Goal: Task Accomplishment & Management: Complete application form

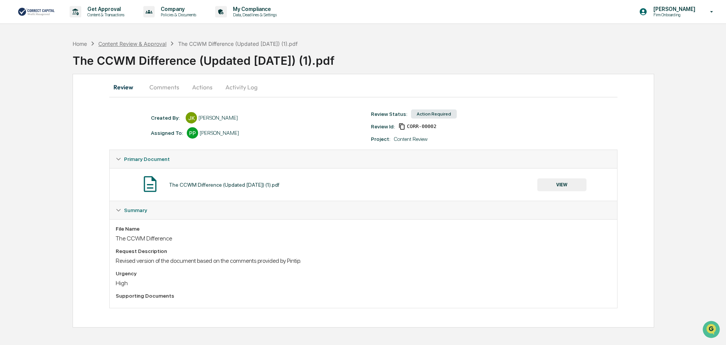
click at [137, 44] on div "Content Review & Approval" at bounding box center [132, 43] width 68 height 6
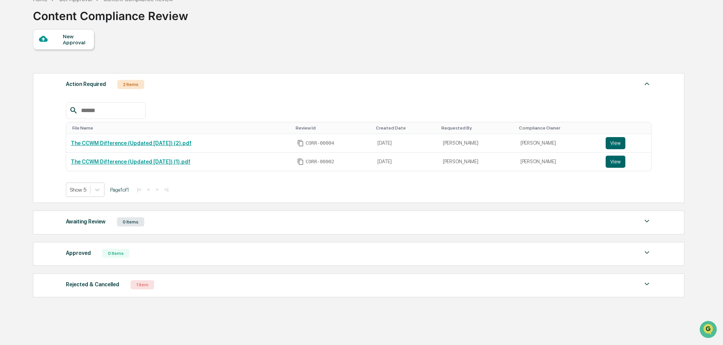
scroll to position [54, 0]
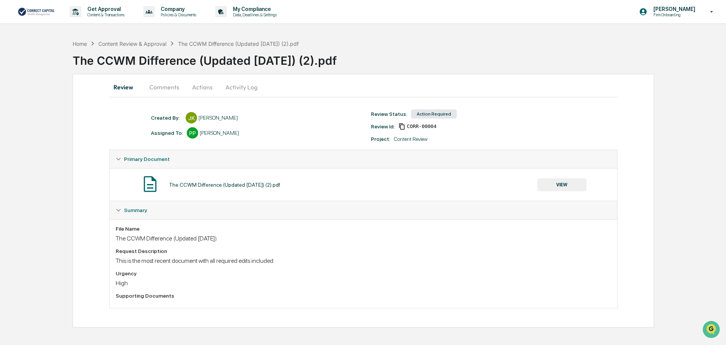
click at [193, 87] on button "Actions" at bounding box center [202, 87] width 34 height 18
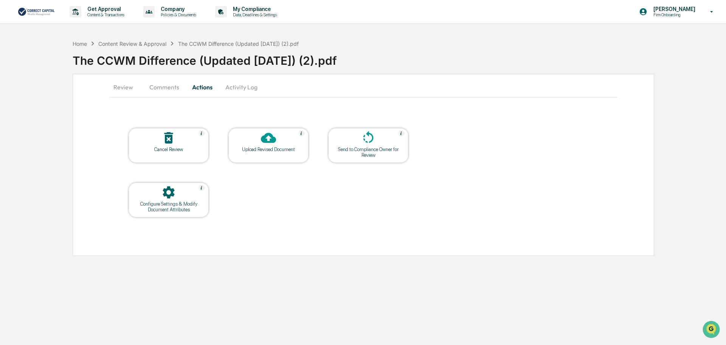
click at [132, 87] on button "Review" at bounding box center [126, 87] width 34 height 18
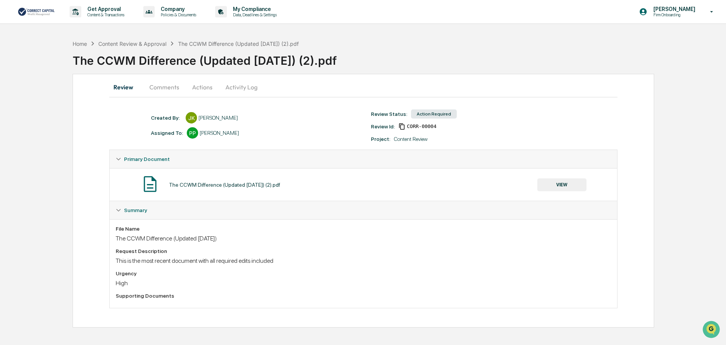
click at [165, 85] on button "Comments" at bounding box center [164, 87] width 42 height 18
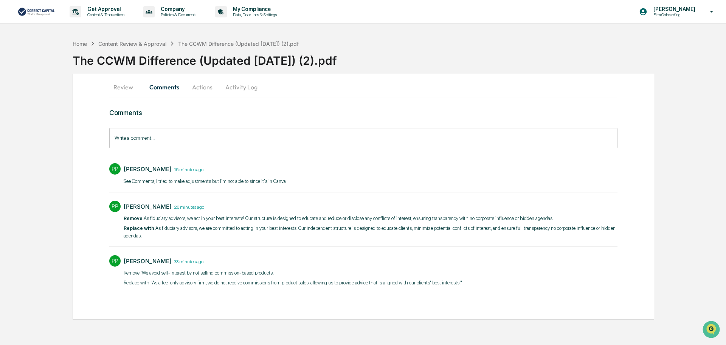
drag, startPoint x: 154, startPoint y: 228, endPoint x: 159, endPoint y: 233, distance: 7.2
click at [159, 233] on p "Replace with: As fiduciary advisors, we are committed to acting in your best in…" at bounding box center [371, 231] width 494 height 15
copy p "As fiduciary advisors, we are committed to acting in your best interests. Our i…"
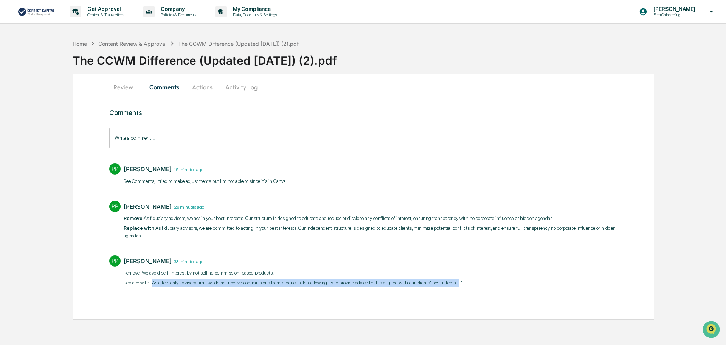
drag, startPoint x: 152, startPoint y: 283, endPoint x: 454, endPoint y: 280, distance: 301.6
click at [454, 280] on p "Replace with ​"As a fee-only advisory firm, we do not receive commissions from …" at bounding box center [293, 283] width 339 height 8
copy p "As a fee-only advisory firm, we do not receive commissions from product sales, …"
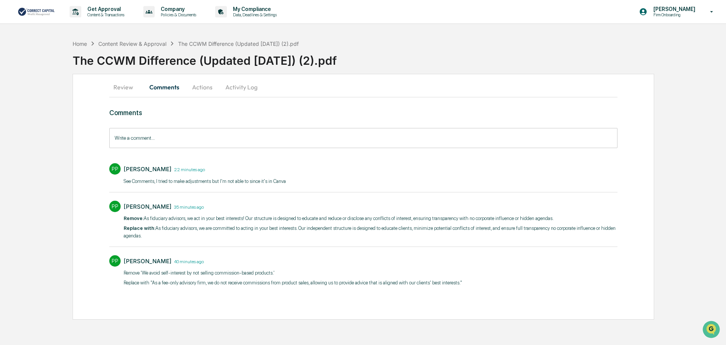
click at [167, 135] on input "Write a comment..." at bounding box center [363, 138] width 509 height 20
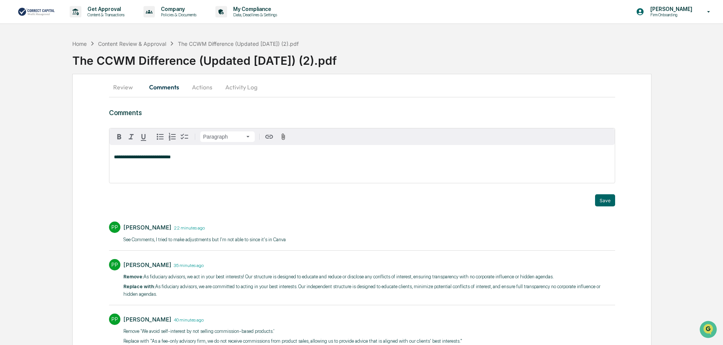
click at [247, 239] on div "PP [PERSON_NAME] 22 minutes ago See Comments, I tried to make adjustments but I…" at bounding box center [362, 234] width 506 height 33
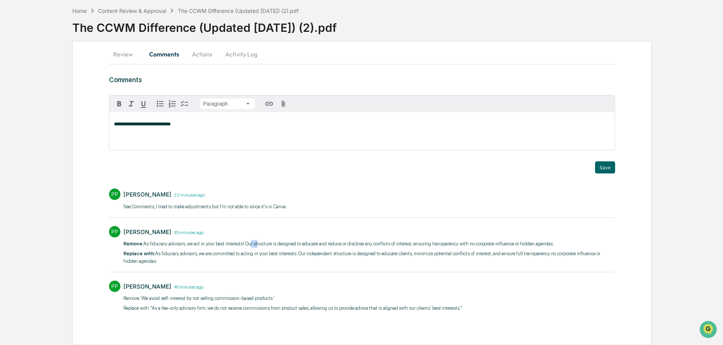
click at [247, 239] on div "[PERSON_NAME] 35 minutes ago Remove: As fiduciary advisors, we act in your best…" at bounding box center [368, 246] width 491 height 41
click at [197, 132] on div "**********" at bounding box center [361, 131] width 505 height 38
click at [605, 167] on button "Save" at bounding box center [605, 167] width 20 height 12
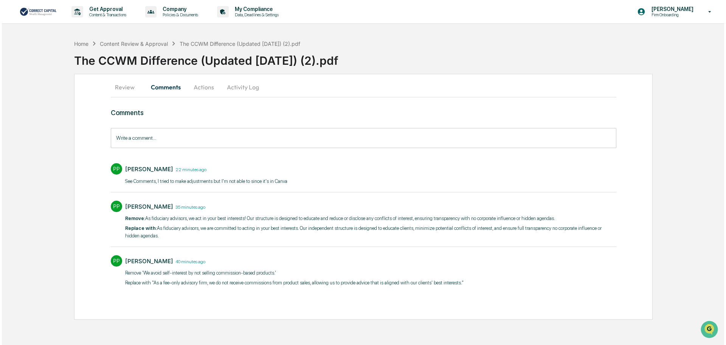
scroll to position [0, 0]
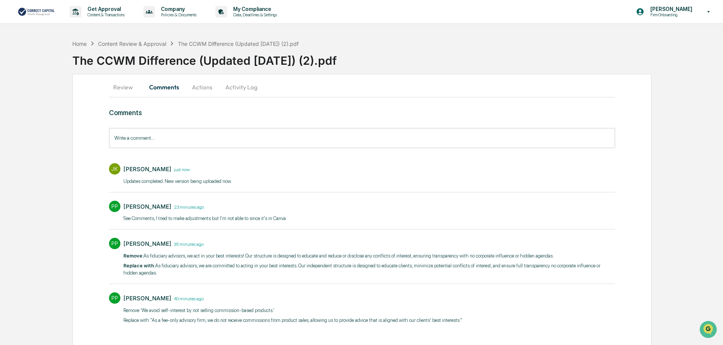
click at [119, 85] on button "Review" at bounding box center [126, 87] width 34 height 18
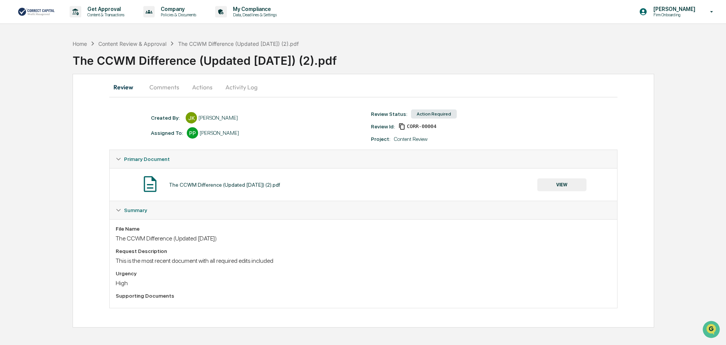
click at [126, 49] on div "The CCWM Difference (Updated [DATE]) (2).pdf" at bounding box center [400, 58] width 654 height 20
click at [126, 45] on div "Content Review & Approval" at bounding box center [132, 43] width 68 height 6
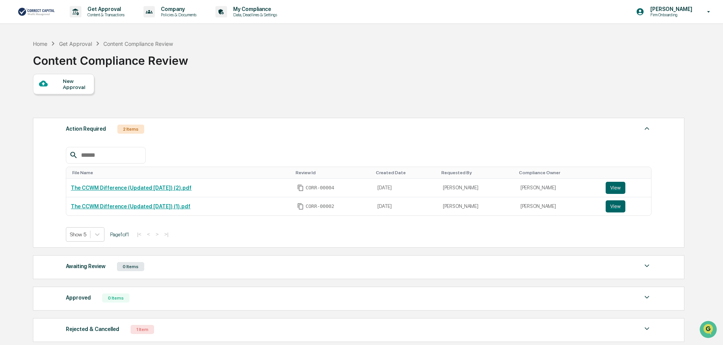
click at [74, 87] on div "New Approval" at bounding box center [75, 84] width 25 height 12
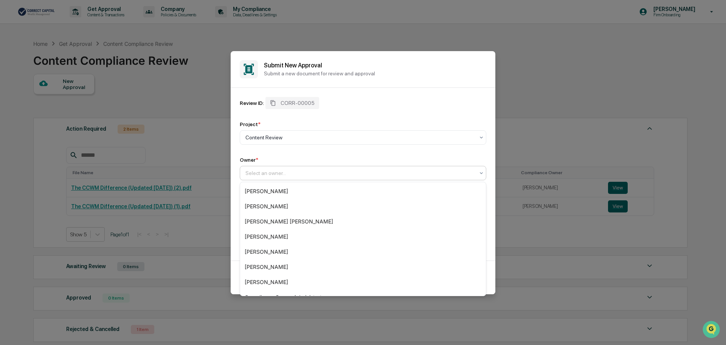
click at [325, 175] on div at bounding box center [360, 173] width 229 height 8
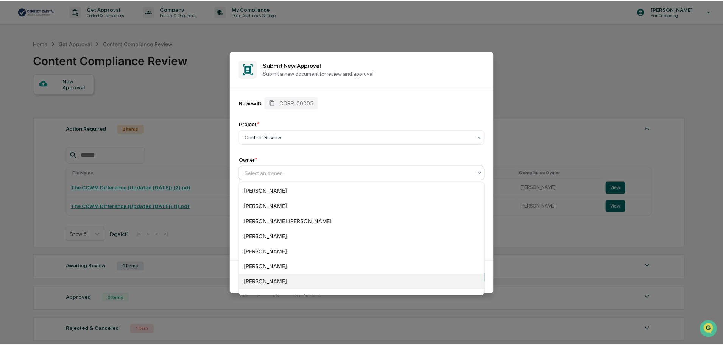
scroll to position [56, 0]
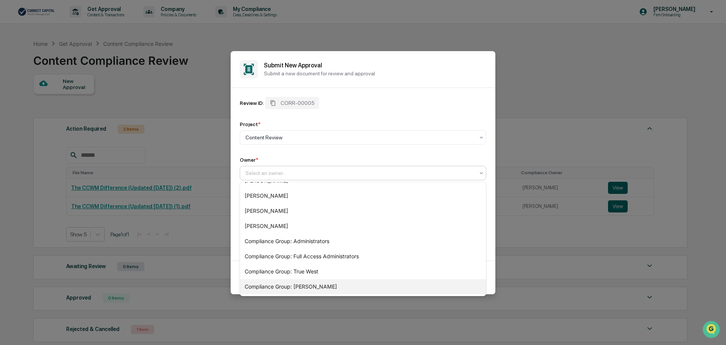
click at [348, 287] on div "Compliance Group: [PERSON_NAME]" at bounding box center [363, 286] width 246 height 15
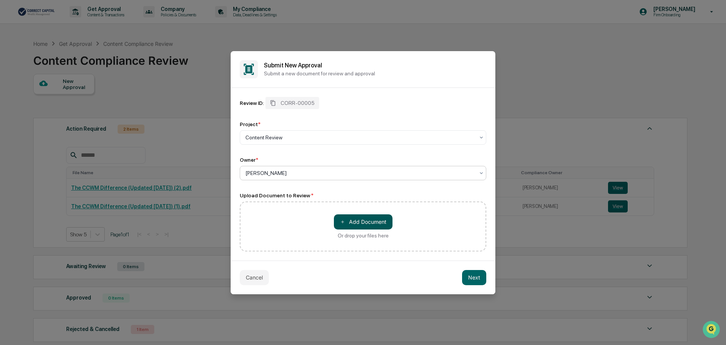
click at [351, 222] on button "＋ Add Document" at bounding box center [363, 221] width 59 height 15
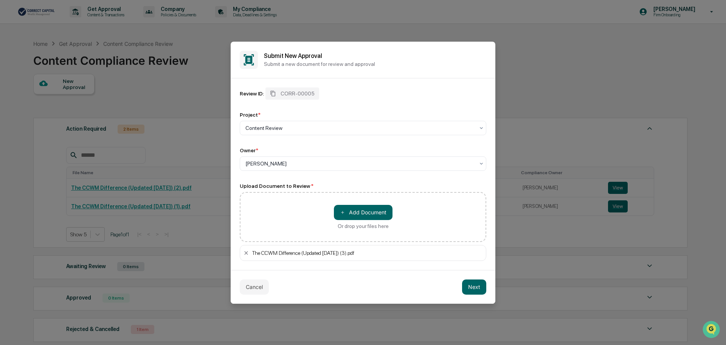
click at [368, 270] on div "Cancel Next" at bounding box center [363, 287] width 265 height 34
click at [247, 251] on icon at bounding box center [246, 253] width 6 height 6
click at [470, 284] on button "Next" at bounding box center [474, 286] width 24 height 15
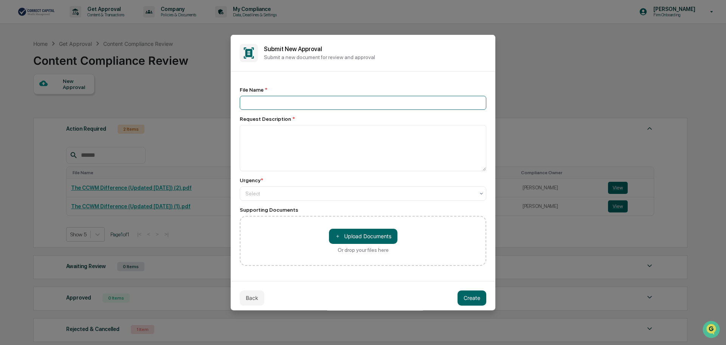
click at [275, 103] on input at bounding box center [363, 102] width 247 height 14
type input "**********"
click at [314, 156] on textarea at bounding box center [363, 147] width 247 height 46
type textarea "*"
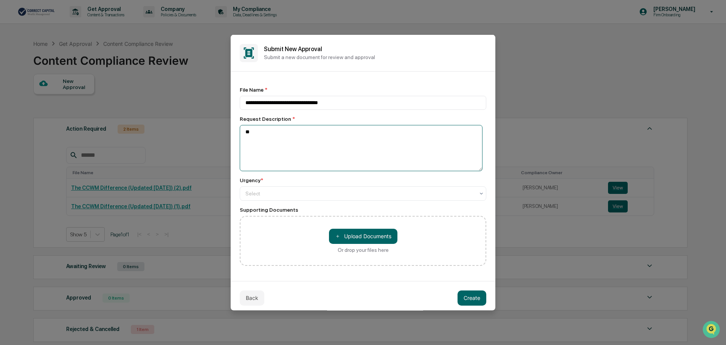
type textarea "*"
type textarea "**********"
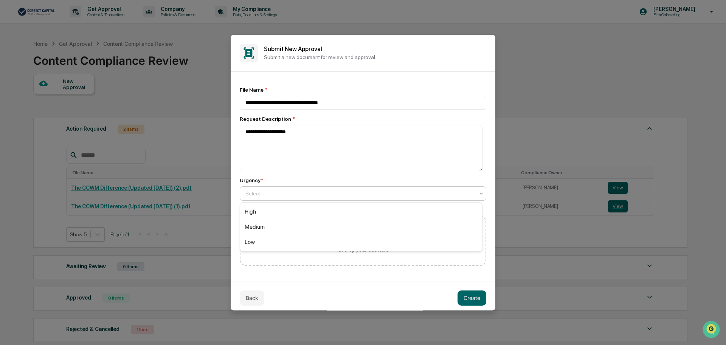
click at [307, 192] on div at bounding box center [360, 193] width 229 height 8
click at [309, 208] on div "High" at bounding box center [361, 211] width 242 height 15
click at [460, 296] on button "Create" at bounding box center [472, 297] width 29 height 15
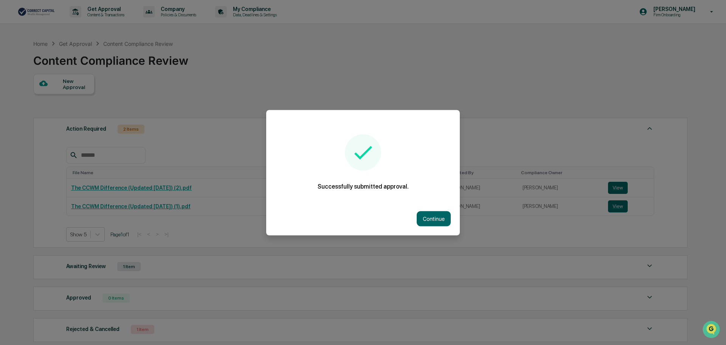
click at [627, 70] on div at bounding box center [363, 172] width 726 height 345
